Goal: Check status: Check status

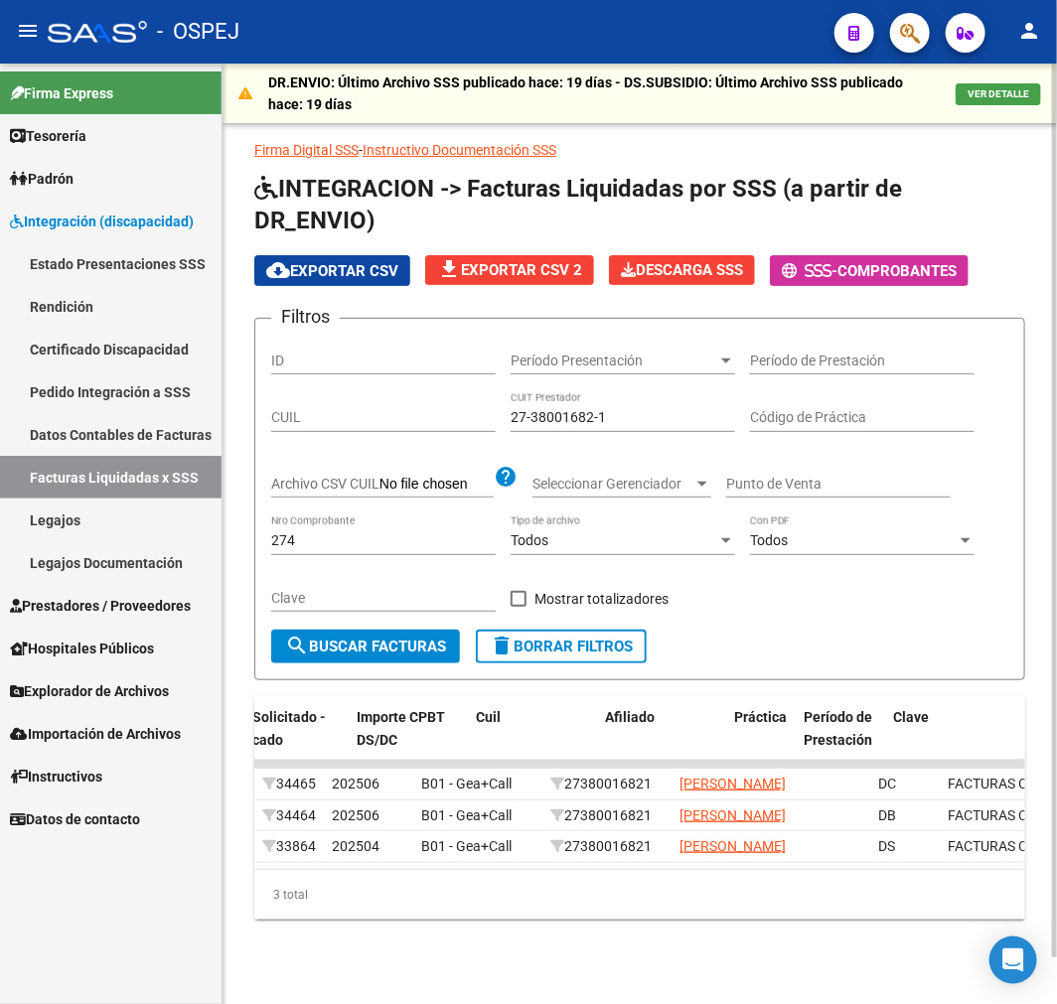
scroll to position [0, 1454]
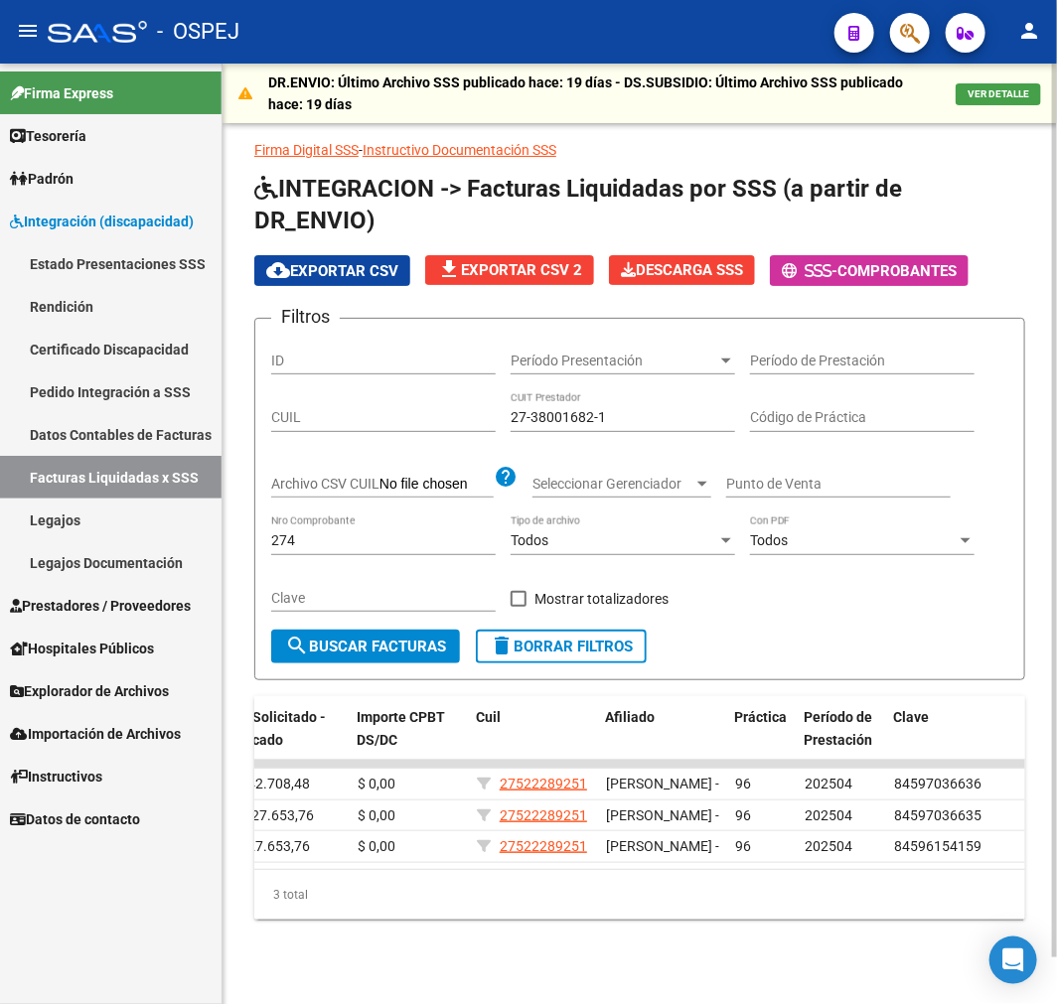
click at [366, 533] on input "274" at bounding box center [383, 541] width 225 height 17
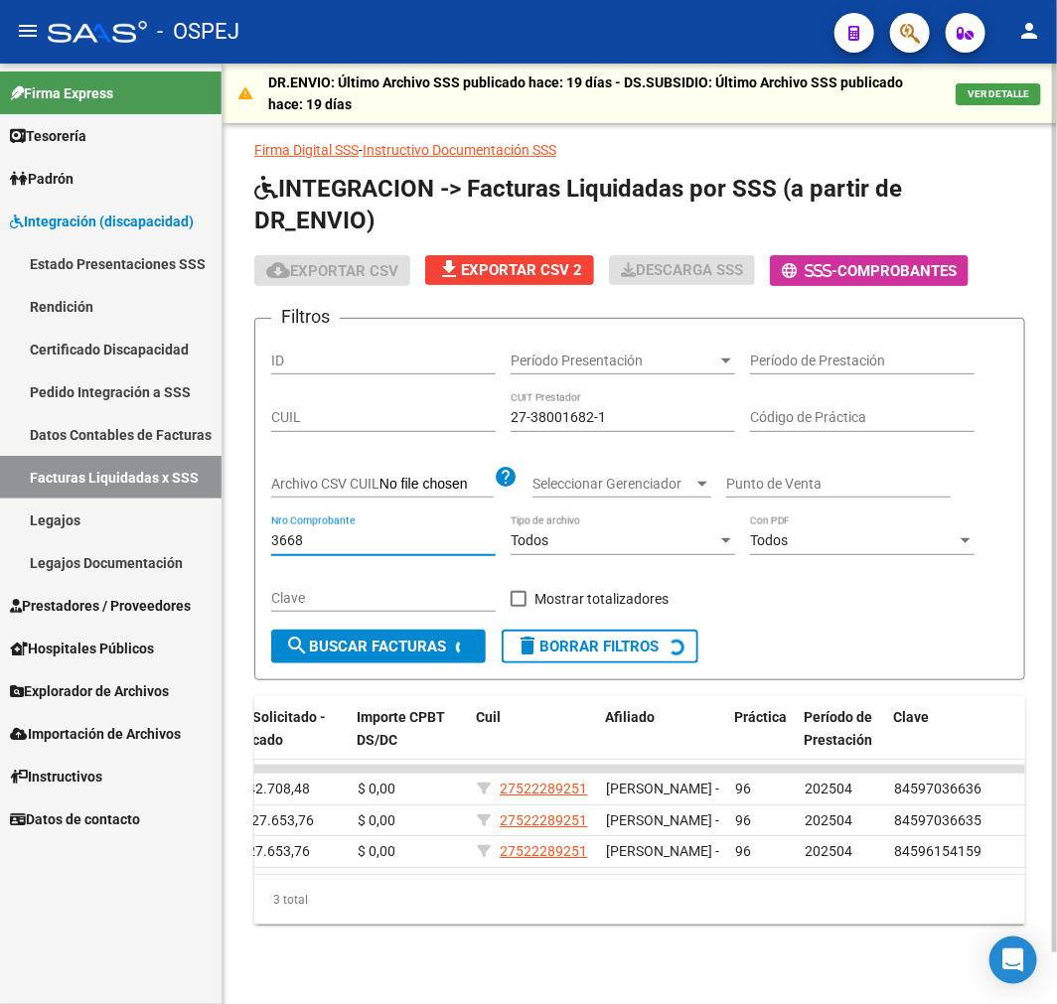
scroll to position [0, 0]
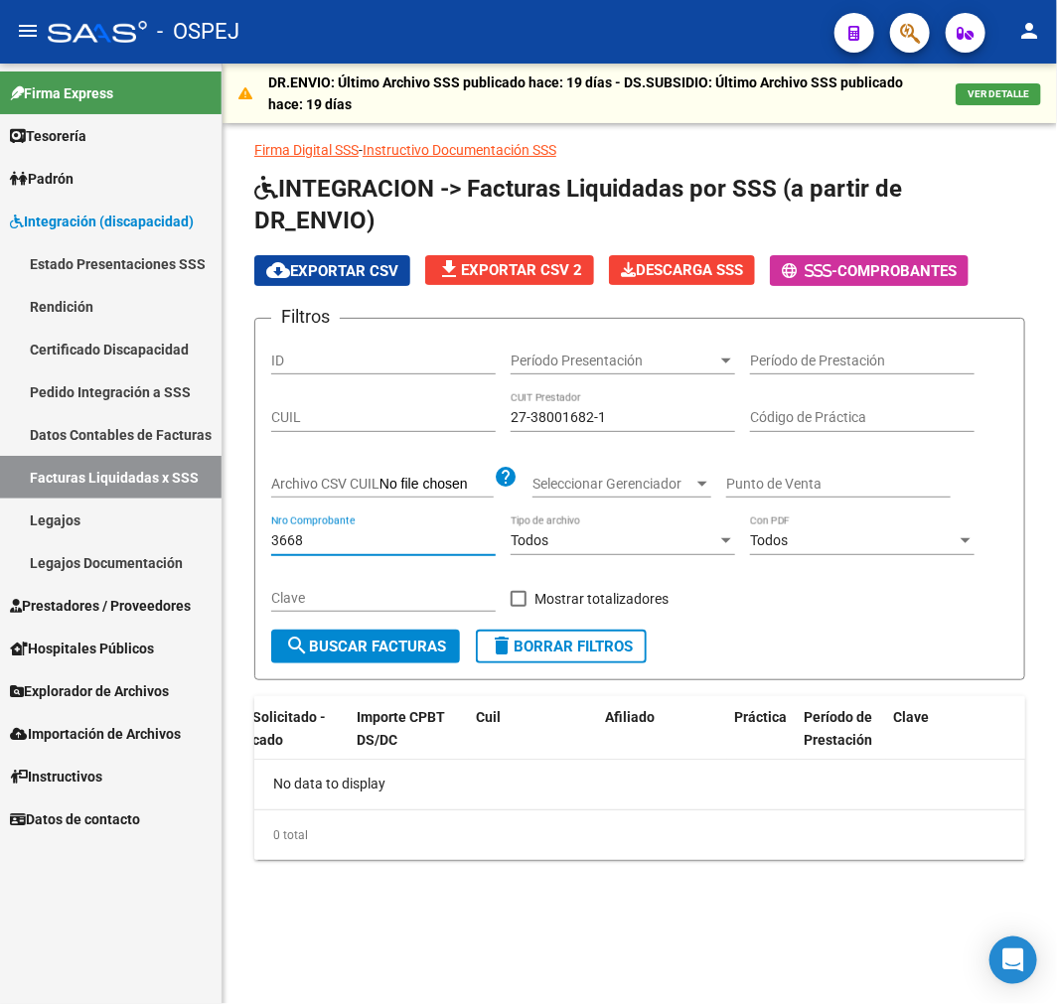
type input "3668"
click at [548, 423] on input "27-38001682-1" at bounding box center [623, 417] width 225 height 17
click at [392, 644] on span "search Buscar Facturas" at bounding box center [365, 647] width 161 height 18
